Goal: Information Seeking & Learning: Learn about a topic

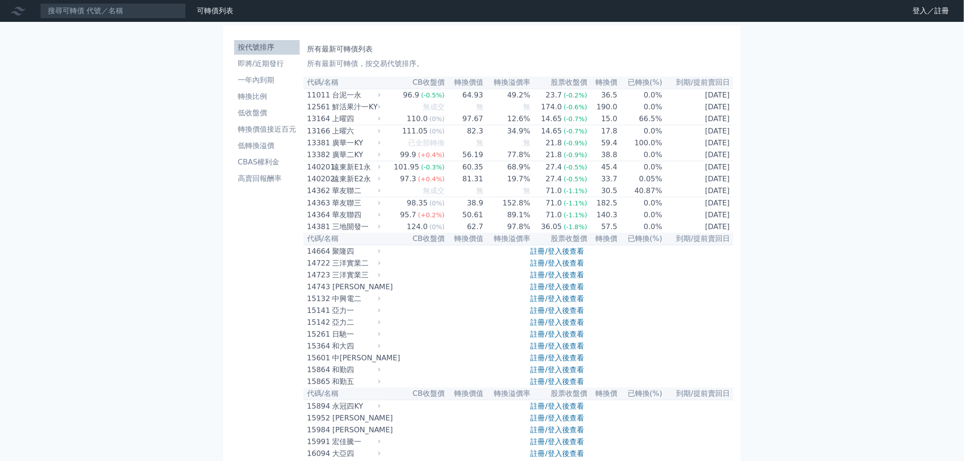
click at [556, 256] on link "註冊/登入後查看" at bounding box center [557, 251] width 53 height 9
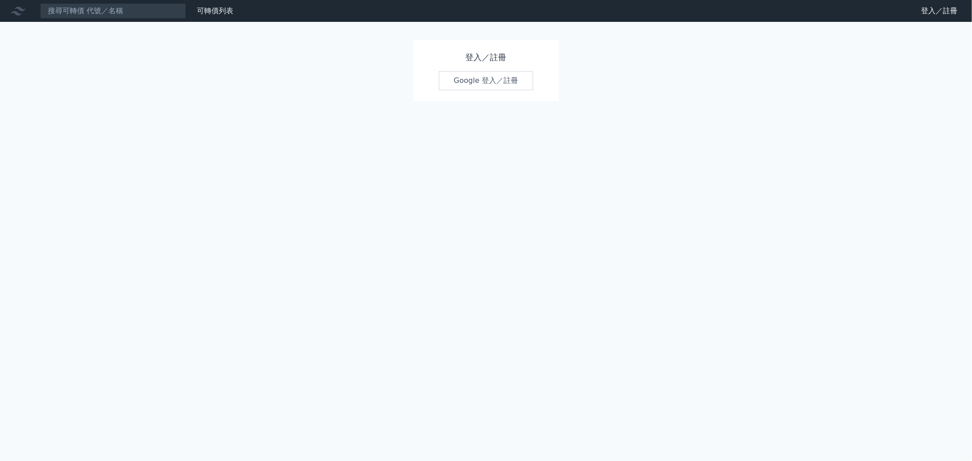
click at [461, 86] on link "Google 登入／註冊" at bounding box center [486, 80] width 95 height 19
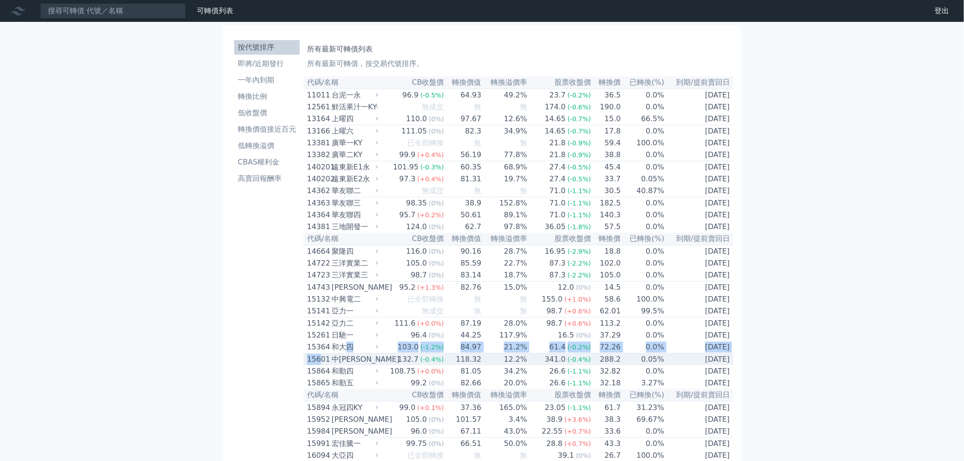
drag, startPoint x: 346, startPoint y: 370, endPoint x: 116, endPoint y: 344, distance: 232.0
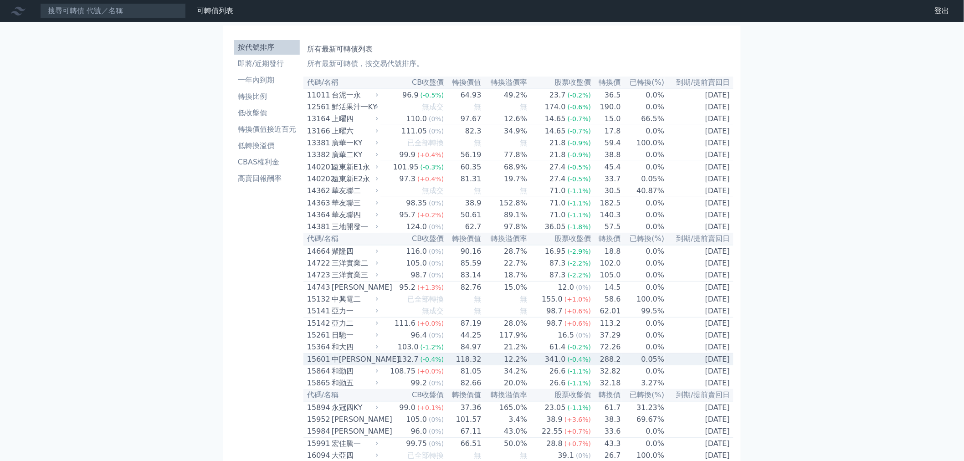
click at [323, 365] on div "15601" at bounding box center [318, 359] width 22 height 11
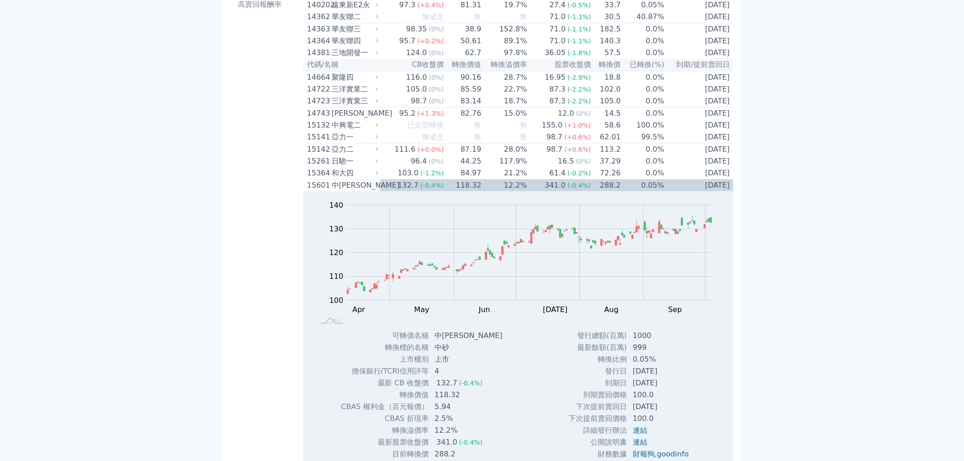
scroll to position [253, 0]
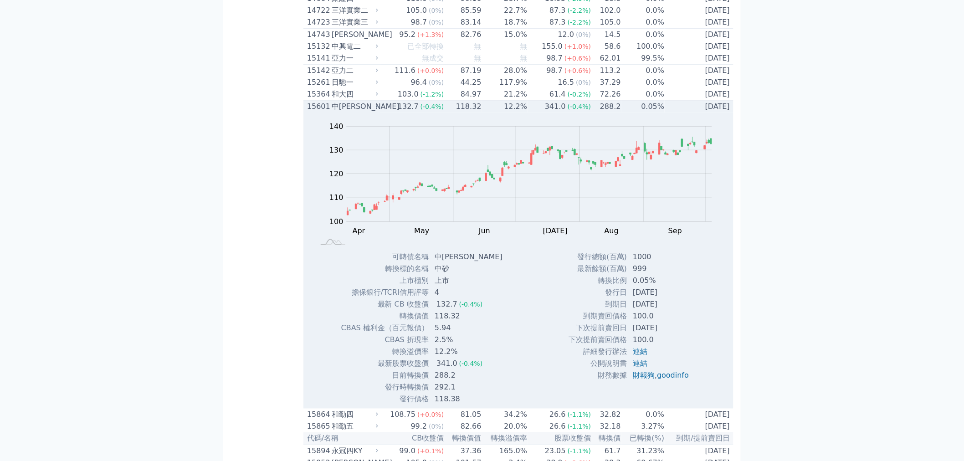
click at [366, 134] on div "Zoom Out 100 80 90 100 110 120 130 140 150 L Apr May Jun Jul Aug Sep Oct Nov 開:…" at bounding box center [519, 182] width 430 height 139
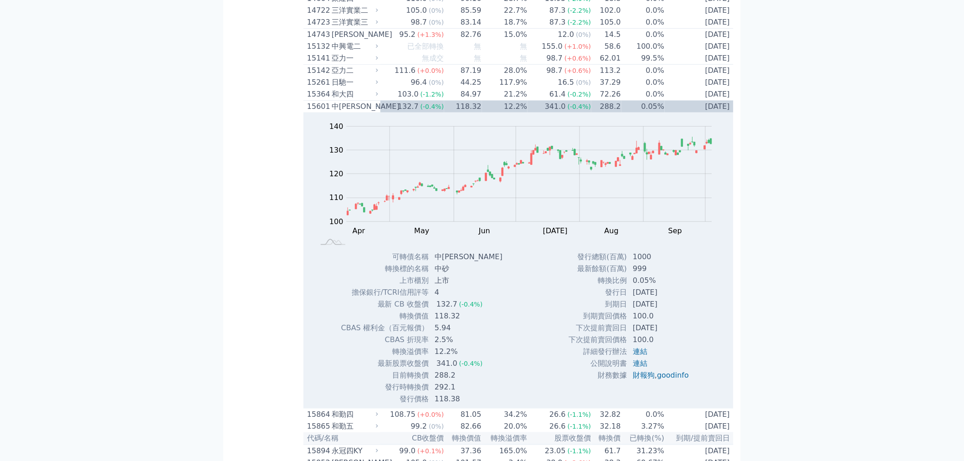
scroll to position [0, 0]
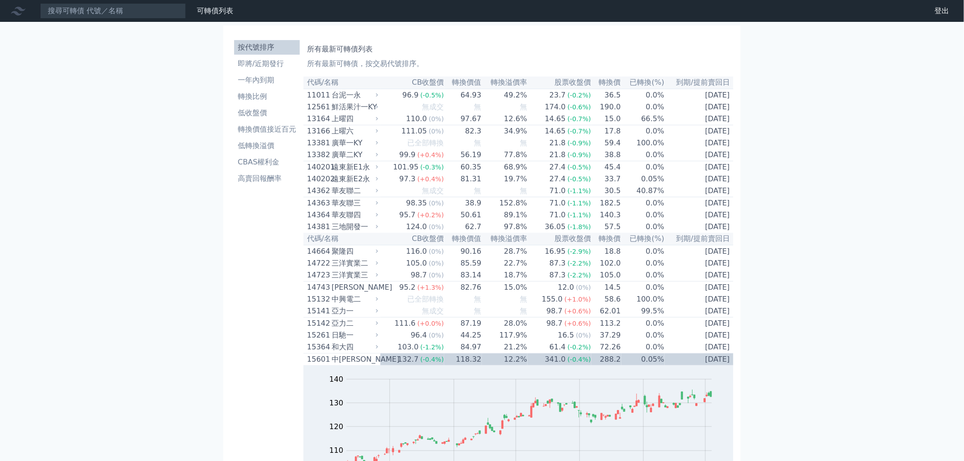
drag, startPoint x: 243, startPoint y: 190, endPoint x: 213, endPoint y: -27, distance: 219.0
click at [256, 61] on li "即將/近期發行" at bounding box center [267, 63] width 66 height 11
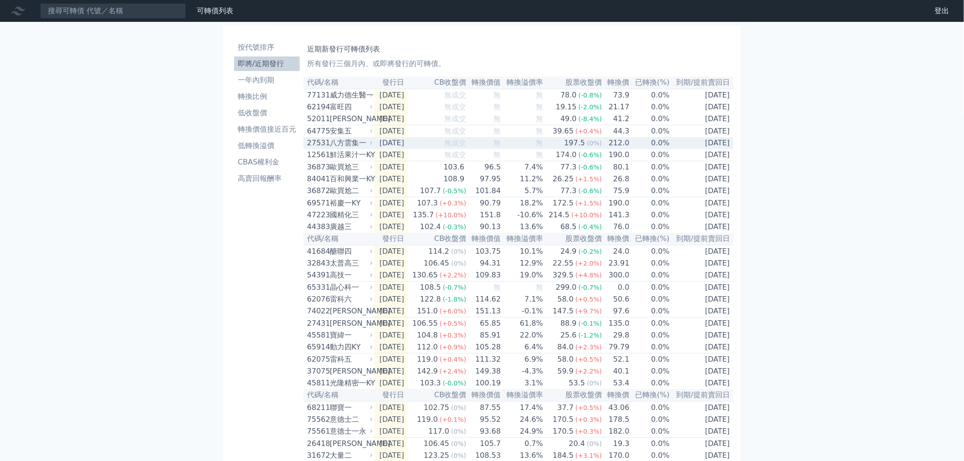
click at [323, 145] on div "27531" at bounding box center [317, 143] width 21 height 11
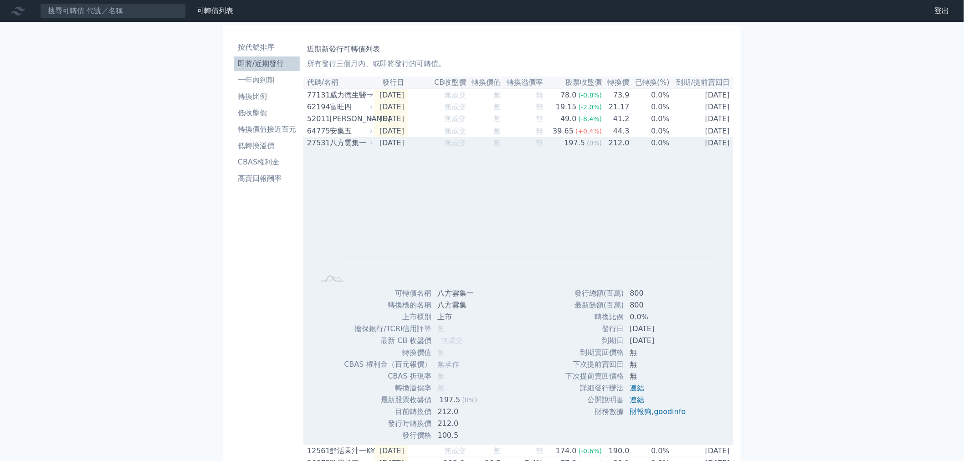
click at [323, 145] on div "27531" at bounding box center [317, 143] width 21 height 11
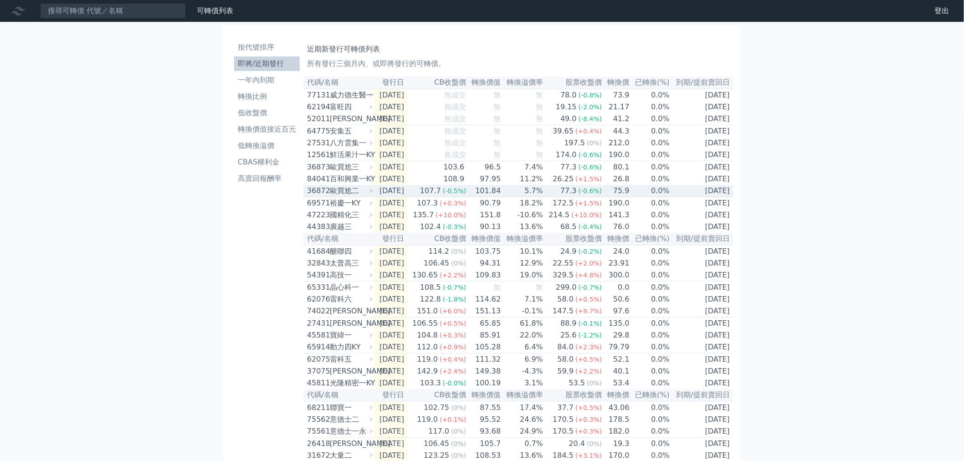
click at [327, 196] on div "36872" at bounding box center [317, 191] width 21 height 11
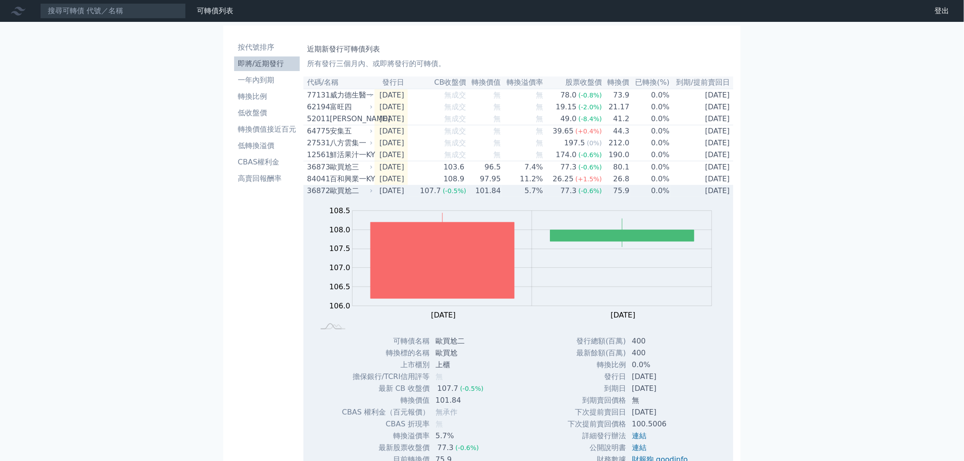
click at [327, 196] on div "36872" at bounding box center [317, 191] width 21 height 11
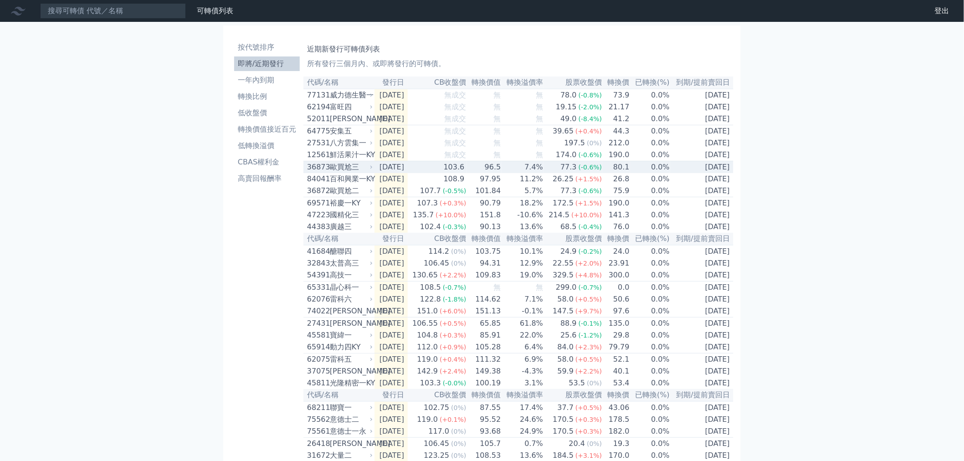
click at [325, 173] on div "36873" at bounding box center [317, 167] width 21 height 11
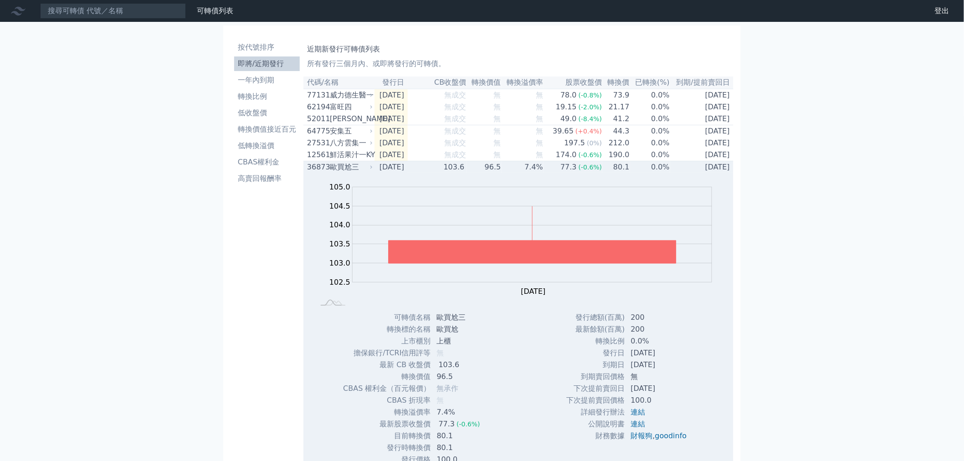
click at [325, 173] on div "36873" at bounding box center [317, 167] width 21 height 11
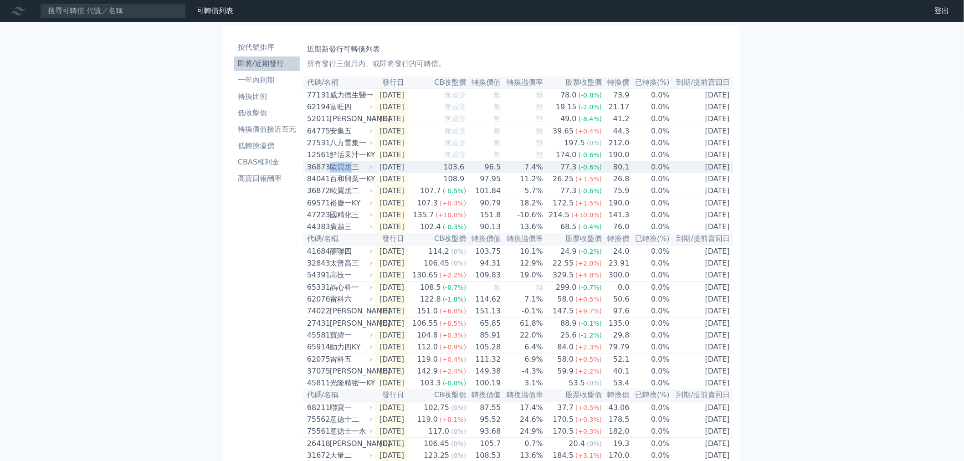
drag, startPoint x: 349, startPoint y: 175, endPoint x: 331, endPoint y: 177, distance: 17.9
click at [331, 173] on div "歐買尬三" at bounding box center [350, 167] width 41 height 11
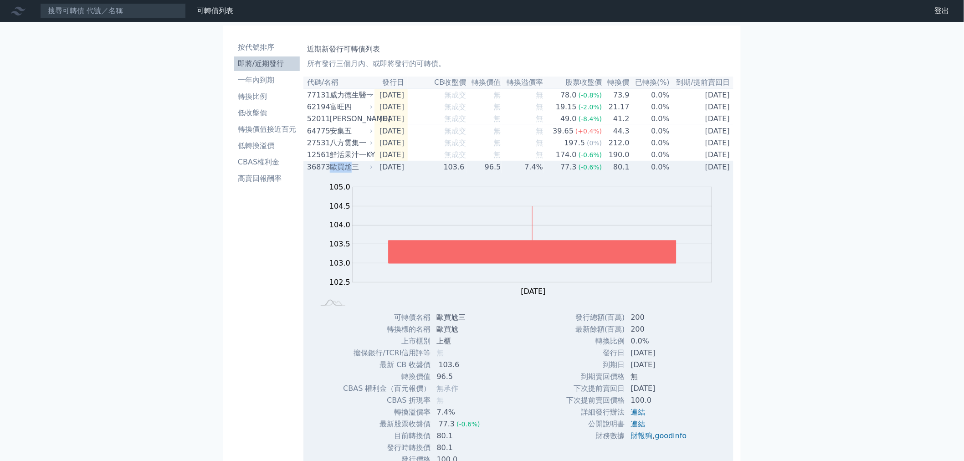
copy div "歐買尬"
click at [335, 173] on div "歐買尬三" at bounding box center [350, 167] width 41 height 11
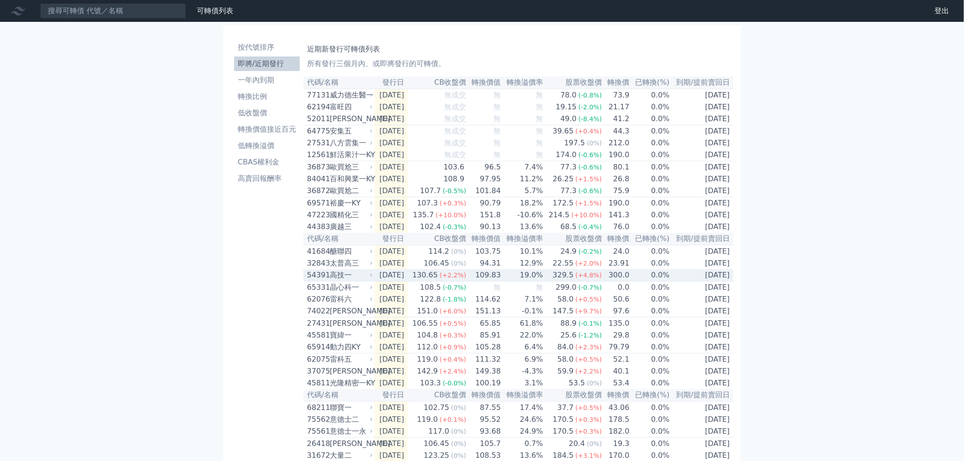
click at [316, 281] on div "54391" at bounding box center [317, 275] width 21 height 11
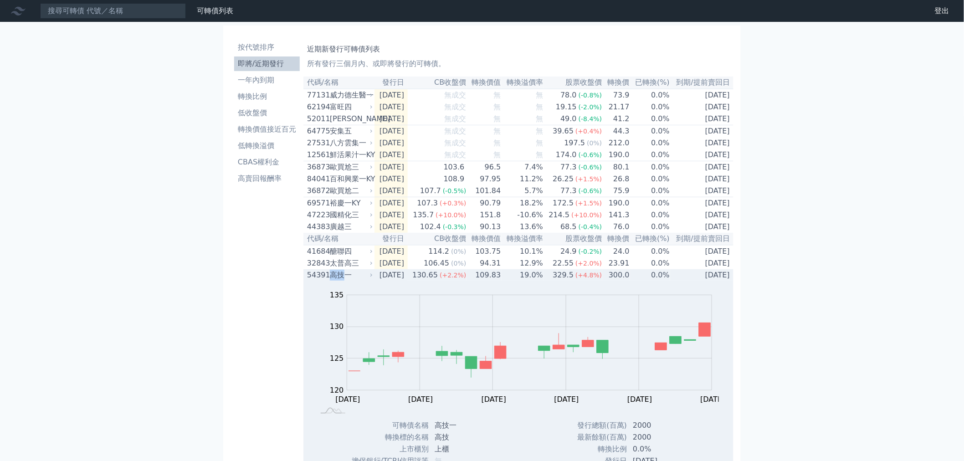
drag, startPoint x: 345, startPoint y: 289, endPoint x: 331, endPoint y: 290, distance: 14.6
click at [331, 281] on div "高技一" at bounding box center [350, 275] width 41 height 11
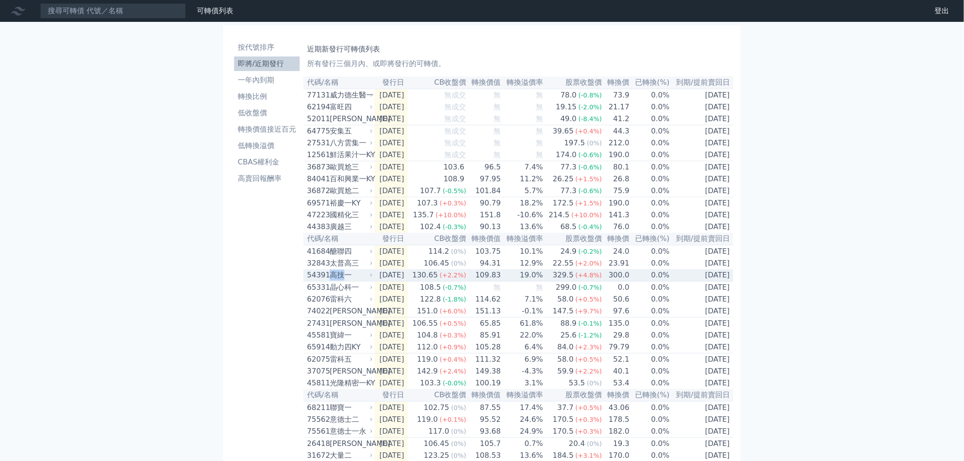
click at [331, 281] on div "高技一" at bounding box center [350, 275] width 41 height 11
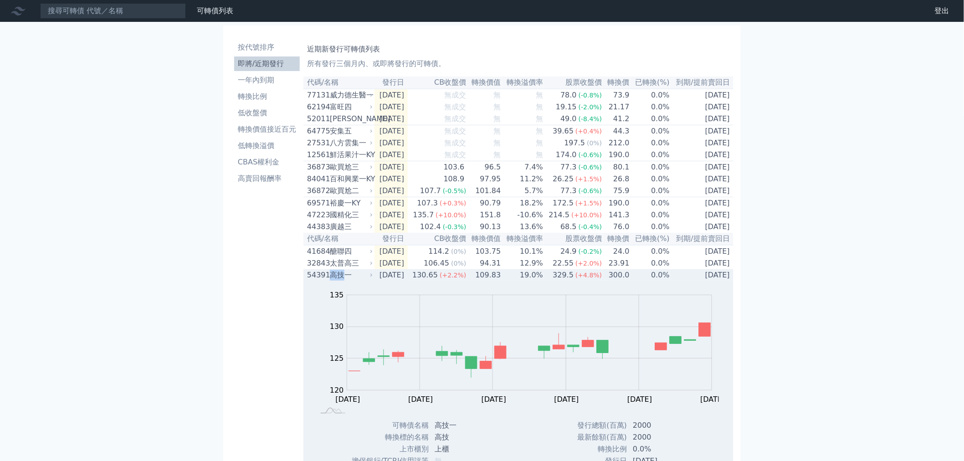
drag, startPoint x: 342, startPoint y: 294, endPoint x: 331, endPoint y: 292, distance: 10.8
click at [331, 281] on div "高技一" at bounding box center [350, 275] width 41 height 11
copy div "高技"
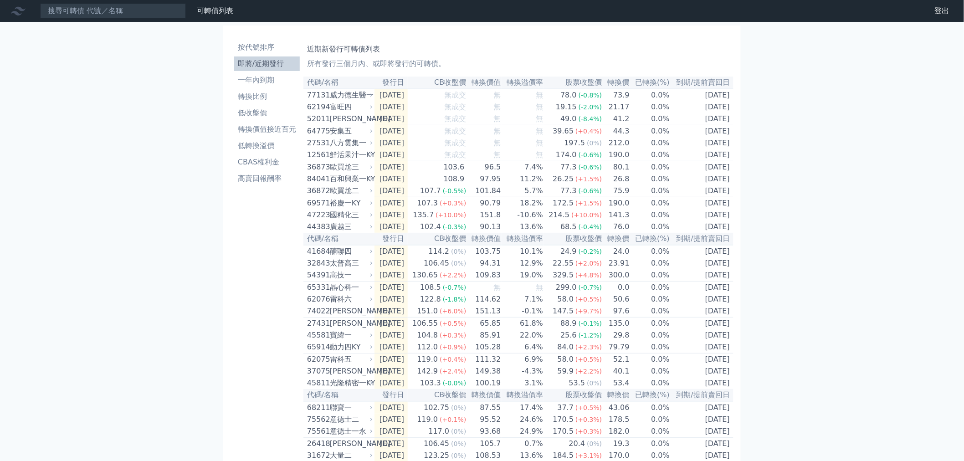
click at [174, 285] on div "可轉債列表 財務數據 可轉債列表 財務數據 登出 登出 按代號排序 即將/近期發行 一年內到期 轉換比例 低收盤價 轉換價值接近百元 低轉換溢價" at bounding box center [482, 304] width 964 height 608
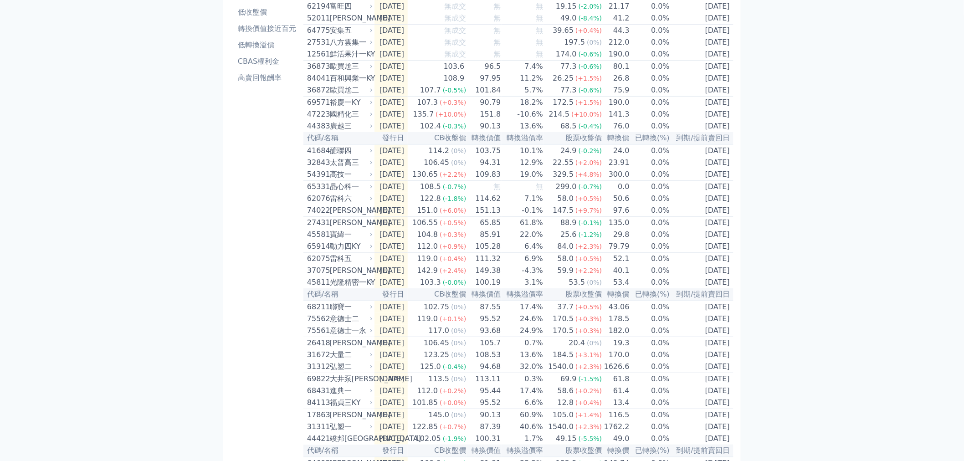
scroll to position [101, 0]
click at [320, 276] on div "37075" at bounding box center [317, 270] width 21 height 11
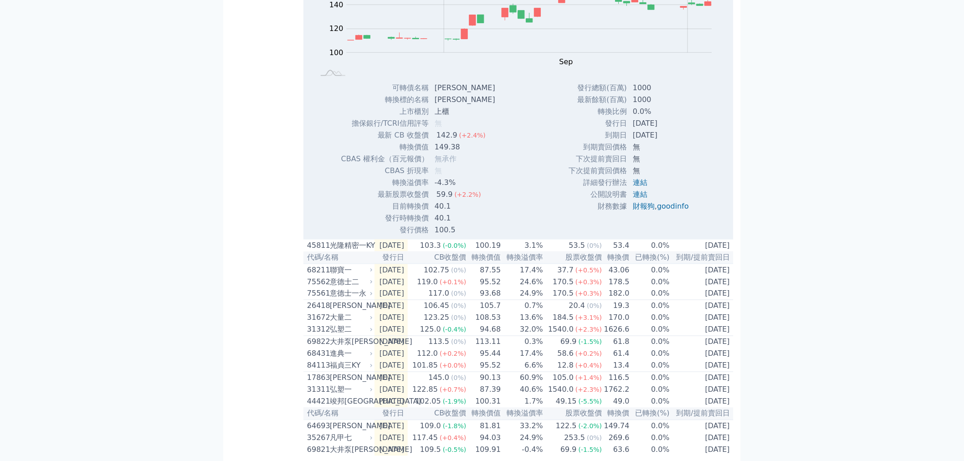
scroll to position [456, 0]
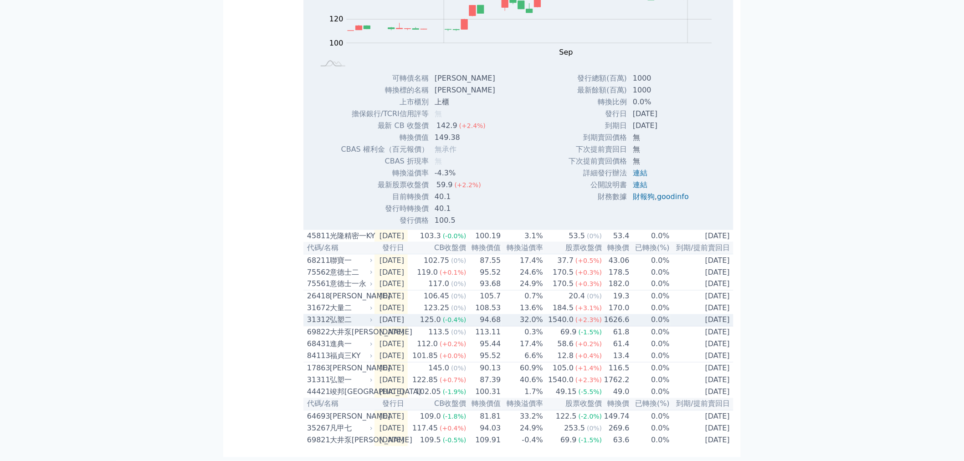
click at [341, 326] on div "弘塑二" at bounding box center [350, 320] width 41 height 11
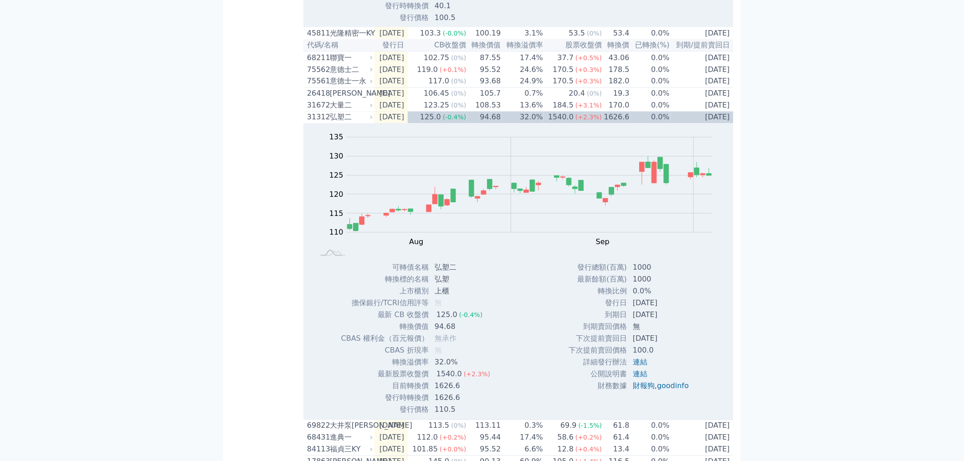
scroll to position [658, 0]
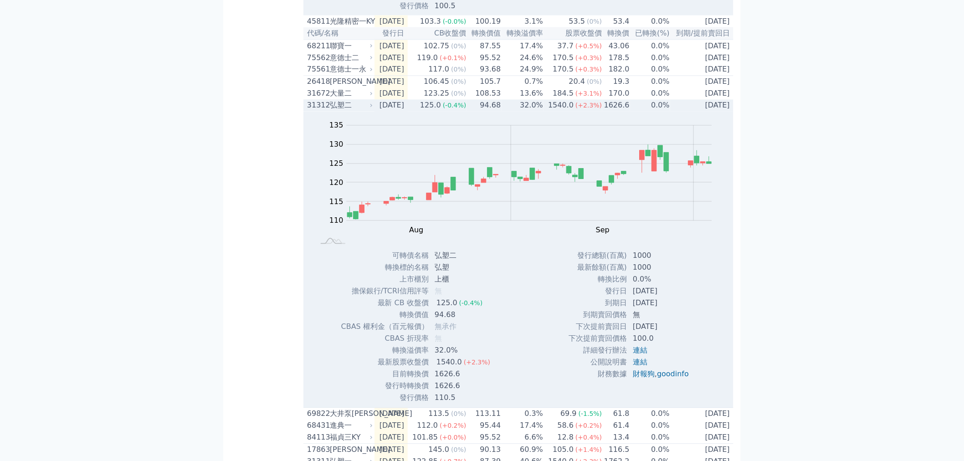
click at [334, 111] on div "弘塑二" at bounding box center [350, 105] width 41 height 11
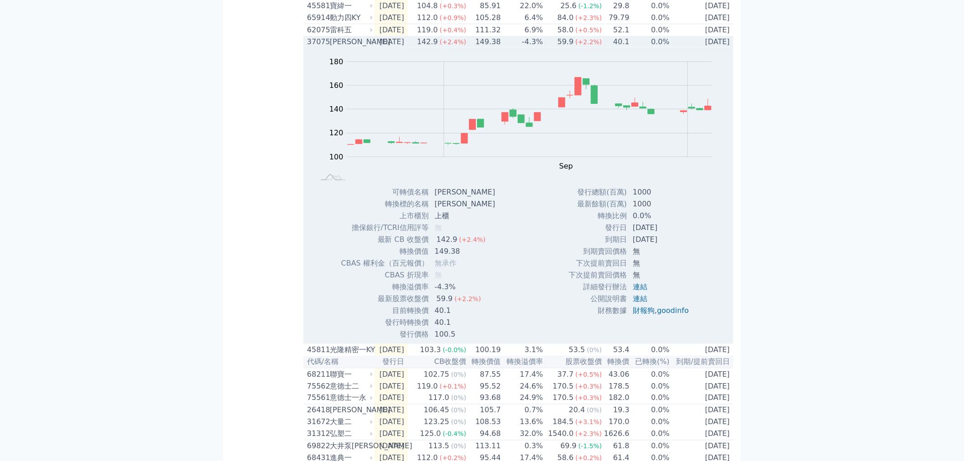
click at [325, 47] on div "37075" at bounding box center [317, 41] width 21 height 11
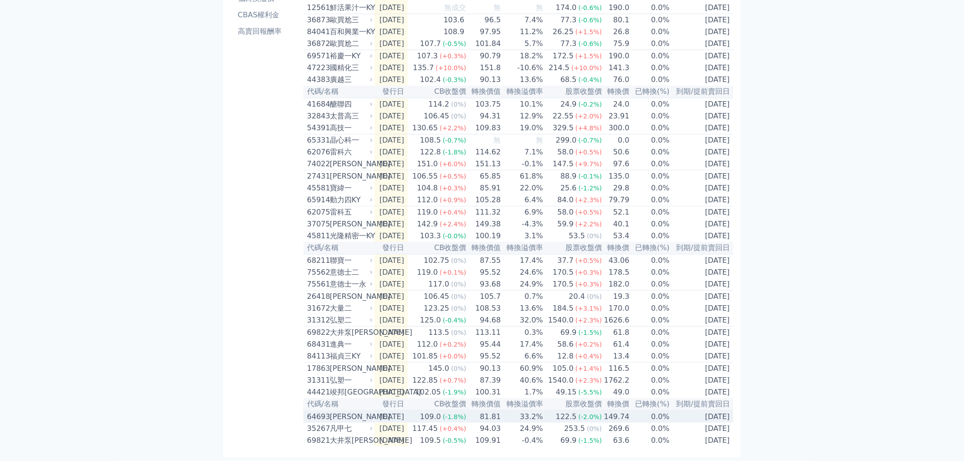
click at [335, 412] on div "[PERSON_NAME]" at bounding box center [350, 417] width 41 height 11
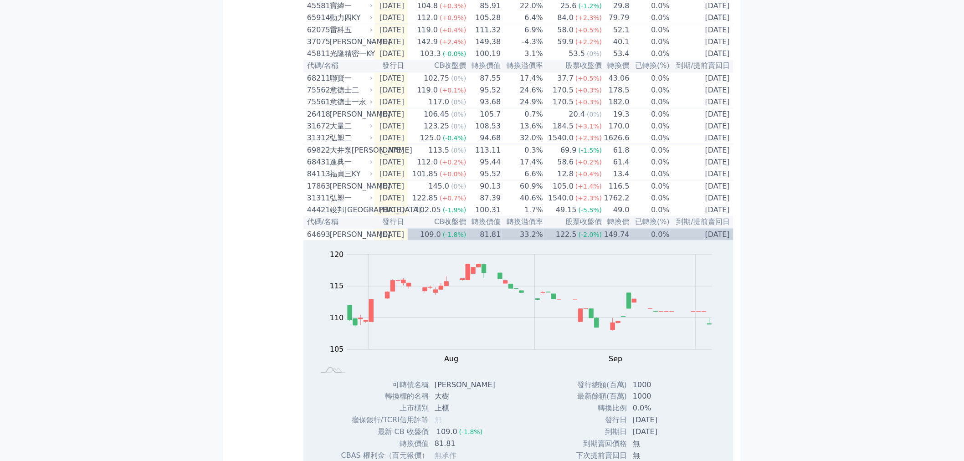
scroll to position [481, 0]
